Goal: Task Accomplishment & Management: Complete application form

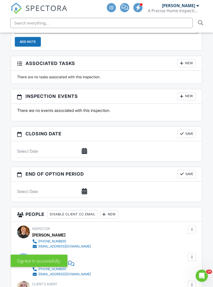
scroll to position [502, 0]
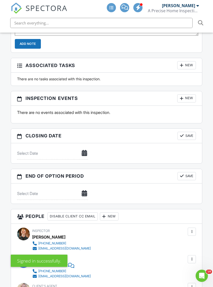
click at [189, 94] on div "New" at bounding box center [186, 98] width 19 height 8
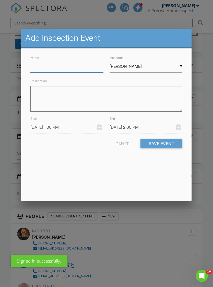
click at [77, 66] on input "Name" at bounding box center [66, 66] width 73 height 12
type input "Radon Pickup"
click at [155, 65] on input "[PERSON_NAME]" at bounding box center [145, 66] width 73 height 12
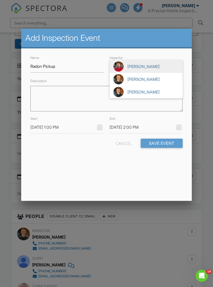
click at [162, 95] on span "[PERSON_NAME]" at bounding box center [145, 92] width 73 height 13
type input "[PERSON_NAME]"
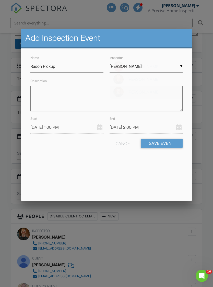
click at [158, 94] on textarea "Description" at bounding box center [106, 98] width 152 height 25
type textarea "Sn Basement, no system, door lock Pickup starts Friday the 29th at 2:15pm."
click at [37, 126] on input "08/27/2025 1:00 PM" at bounding box center [66, 127] width 73 height 12
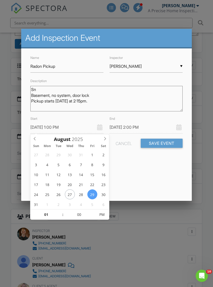
type input "08/29/2025 1:00 PM"
type input "08/29/2025 2:00 PM"
click at [41, 217] on input "01" at bounding box center [45, 215] width 31 height 10
type input "02"
type input "08/29/2025 2:00 PM"
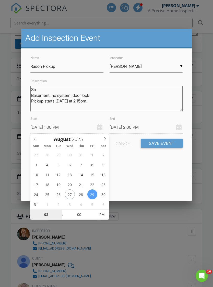
type input "08/29/2025 3:00 PM"
type input "03"
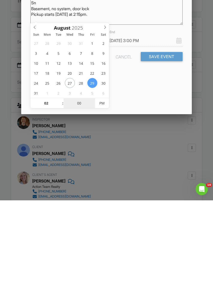
click at [84, 185] on input "00" at bounding box center [78, 190] width 31 height 10
type input "01"
type input "08/29/2025 2:01 PM"
type input "08/29/2025 3:01 PM"
type input "01"
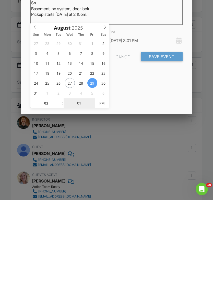
type input "15"
type input "08/29/2025 2:15 PM"
type input "08/29/2025 3:15 PM"
type input "15"
click at [159, 105] on textarea "Sn Basement, no system, door lock Pickup starts Friday the 29th at 2:15pm." at bounding box center [106, 98] width 152 height 25
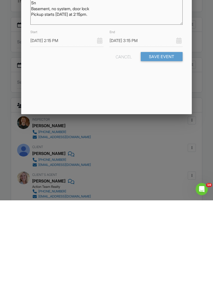
scroll to position [613, 0]
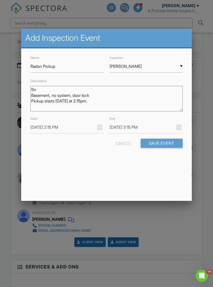
click at [151, 126] on input "08/29/2025 3:15 PM" at bounding box center [145, 127] width 73 height 12
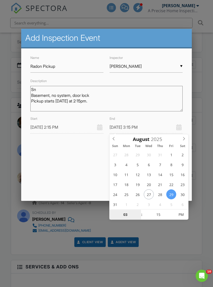
click at [128, 213] on input "03" at bounding box center [124, 215] width 31 height 10
type input "06"
type input "08/29/2025 6:15 PM"
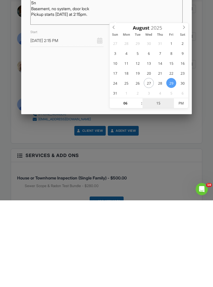
click at [167, 185] on input "15" at bounding box center [157, 190] width 31 height 10
type input "00"
type input "08/29/2025 6:00 PM"
click at [52, 87] on textarea "Sn Basement, no system, door lock Pickup starts Friday the 29th at 2:15pm." at bounding box center [106, 98] width 152 height 25
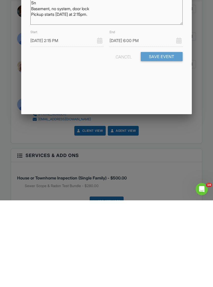
scroll to position [725, 0]
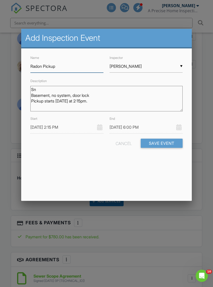
click at [62, 67] on input "Radon Pickup" at bounding box center [66, 66] width 73 height 12
type input "Radon Pickup-Occupied"
click at [170, 145] on button "Save Event" at bounding box center [161, 143] width 42 height 9
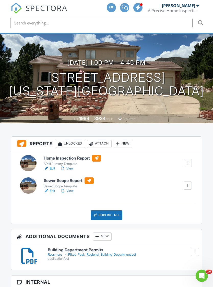
scroll to position [91, 0]
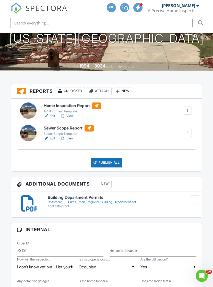
click at [71, 113] on link "View" at bounding box center [66, 115] width 13 height 5
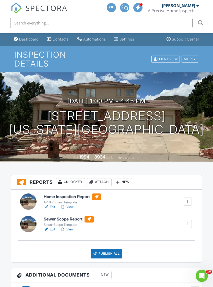
scroll to position [36, 0]
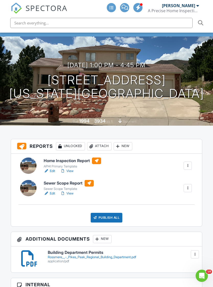
click at [73, 169] on link "View" at bounding box center [66, 171] width 13 height 5
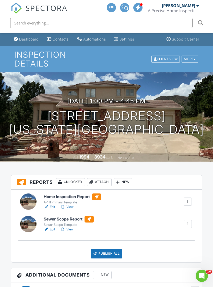
scroll to position [97, 0]
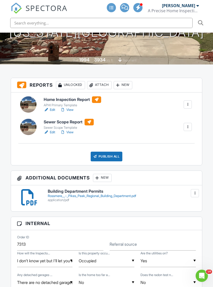
click at [78, 103] on div "APHI Primary Template" at bounding box center [72, 105] width 57 height 4
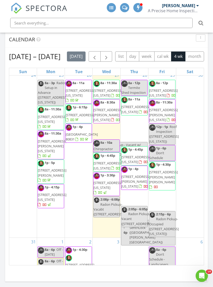
scroll to position [5, 0]
click at [7, 210] on div "[DATE] – [DATE] [DATE] list day week cal wk 4 wk month Sun Mon Tue Wed Thu Fri …" at bounding box center [106, 158] width 202 height 222
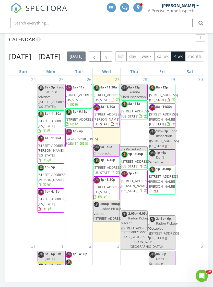
scroll to position [0, 0]
click at [23, 181] on div "24" at bounding box center [23, 158] width 28 height 166
